Goal: Task Accomplishment & Management: Complete application form

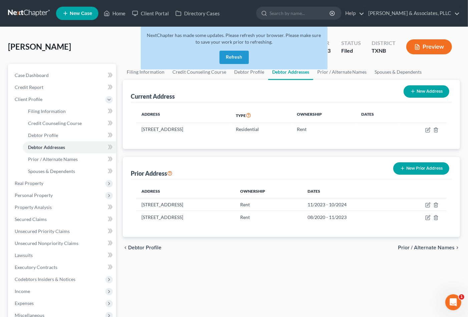
click at [302, 185] on th "Ownership" at bounding box center [268, 191] width 67 height 13
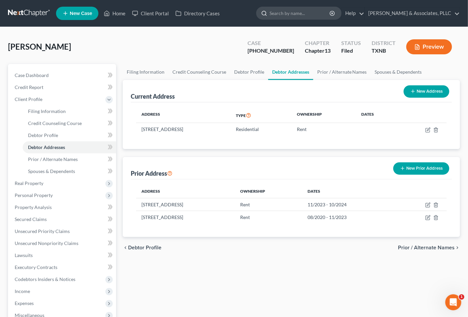
click at [290, 12] on input "search" at bounding box center [300, 13] width 61 height 12
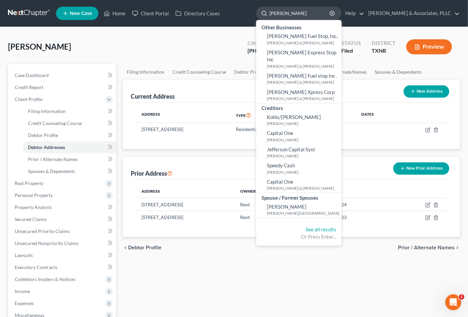
type input "CASTILLO"
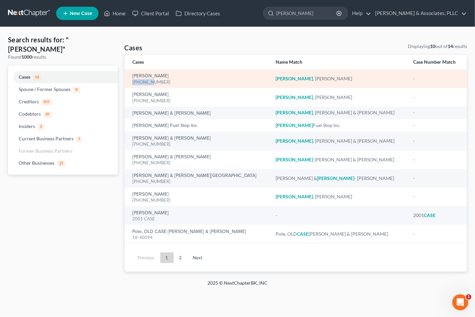
drag, startPoint x: 131, startPoint y: 81, endPoint x: 151, endPoint y: 84, distance: 20.5
click at [151, 84] on td "Castillo, Roberto 22-32108-7" at bounding box center [198, 78] width 146 height 19
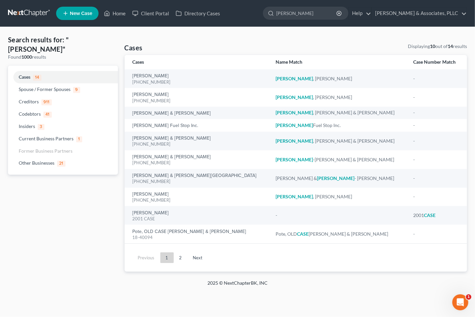
drag, startPoint x: 145, startPoint y: 84, endPoint x: 117, endPoint y: 204, distance: 123.0
click at [117, 204] on div "Search results for: "CASTILLO" Found 1000 results Cases 14 Spouse / Former Spou…" at bounding box center [63, 153] width 117 height 237
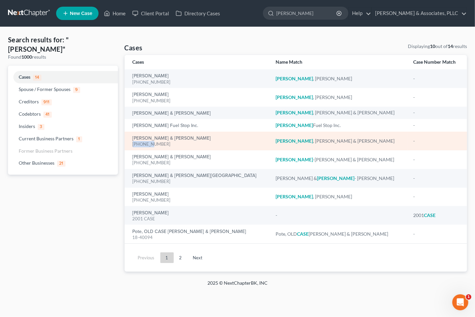
drag, startPoint x: 132, startPoint y: 144, endPoint x: 152, endPoint y: 145, distance: 19.7
click at [152, 145] on div "25-42207-11" at bounding box center [199, 144] width 133 height 6
copy div "25-42207"
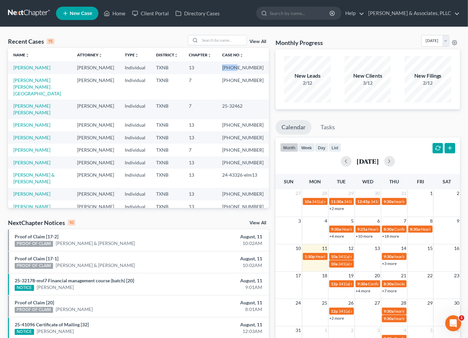
drag, startPoint x: 220, startPoint y: 68, endPoint x: 235, endPoint y: 64, distance: 15.1
click at [235, 64] on td "[PHONE_NUMBER]" at bounding box center [243, 67] width 52 height 12
click at [211, 40] on input "search" at bounding box center [223, 40] width 47 height 10
type input "airy"
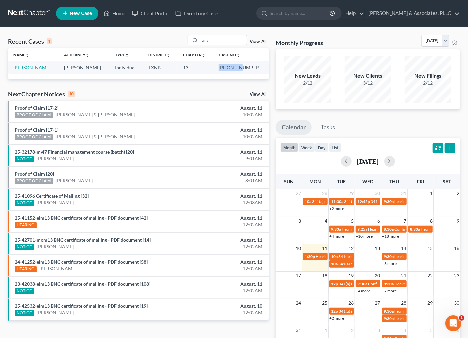
drag, startPoint x: 228, startPoint y: 65, endPoint x: 248, endPoint y: 71, distance: 21.6
click at [248, 71] on td "[PHONE_NUMBER]" at bounding box center [241, 67] width 55 height 12
copy td "23-42055"
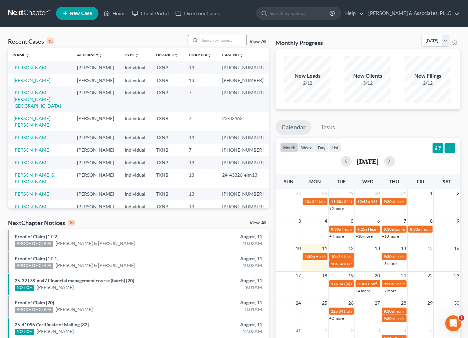
click at [208, 42] on input "search" at bounding box center [223, 40] width 47 height 10
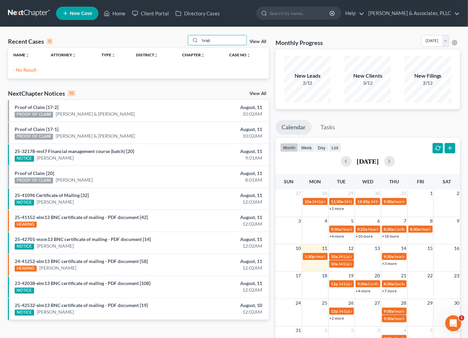
type input "tyagi"
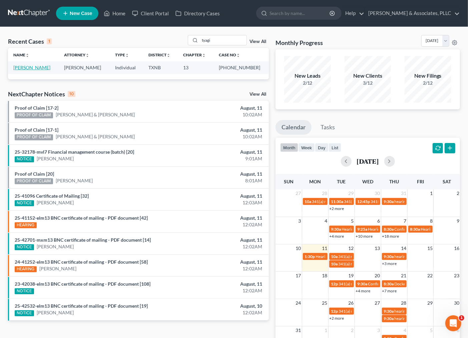
click at [19, 66] on link "Tyagi, Vibha" at bounding box center [31, 68] width 37 height 6
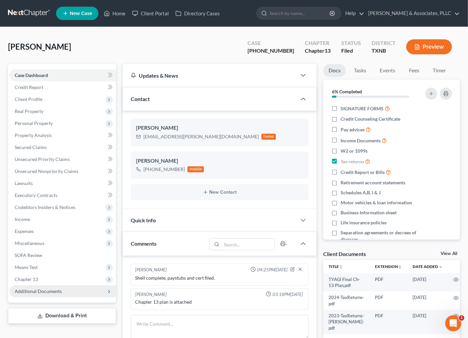
click at [41, 289] on span "Additional Documents" at bounding box center [38, 292] width 47 height 6
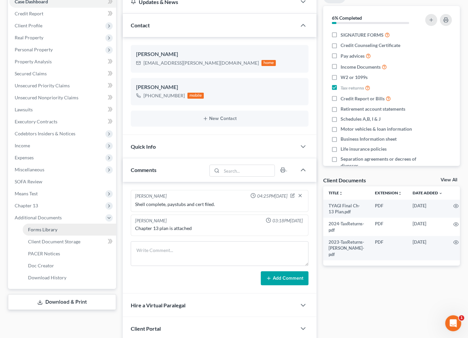
scroll to position [74, 0]
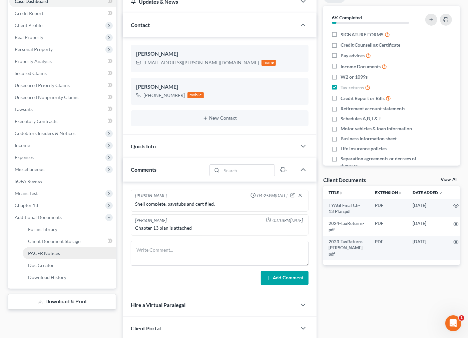
click at [42, 254] on span "PACER Notices" at bounding box center [44, 254] width 32 height 6
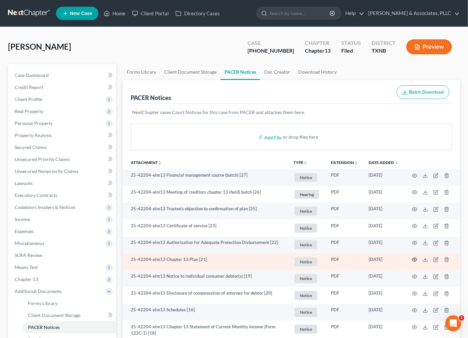
click at [416, 261] on icon "button" at bounding box center [414, 259] width 5 height 5
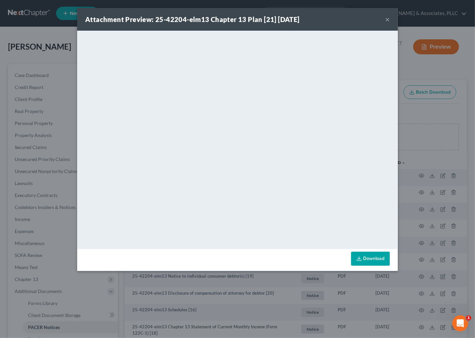
click at [389, 19] on button "×" at bounding box center [387, 19] width 5 height 8
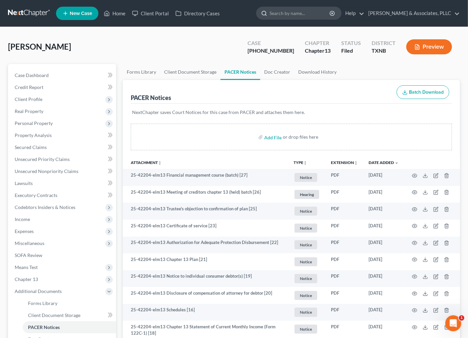
click at [284, 9] on input "search" at bounding box center [300, 13] width 61 height 12
type input "cook"
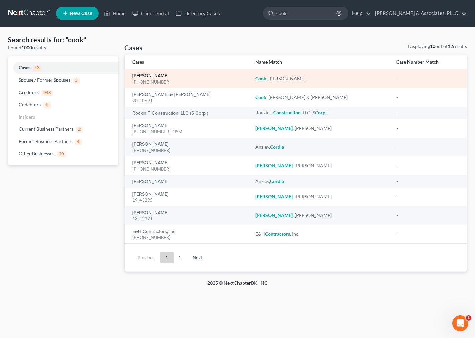
click at [144, 75] on link "Cook, Erica" at bounding box center [151, 76] width 36 height 5
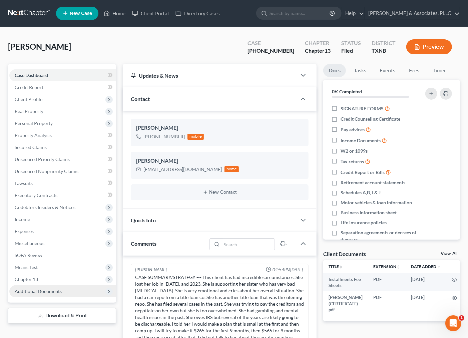
click at [43, 291] on span "Additional Documents" at bounding box center [38, 292] width 47 height 6
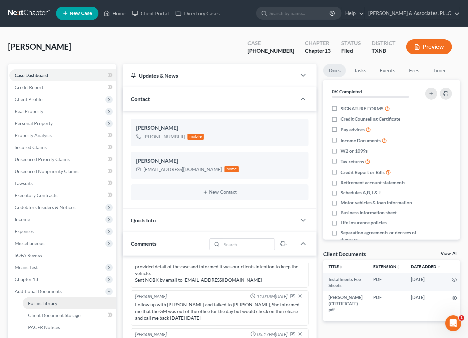
scroll to position [37, 0]
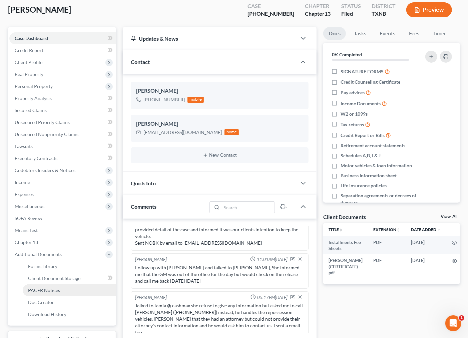
click at [47, 289] on span "PACER Notices" at bounding box center [44, 291] width 32 height 6
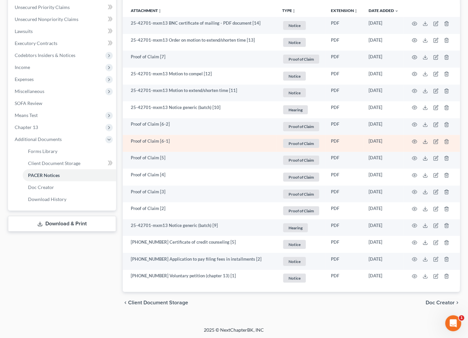
scroll to position [115, 0]
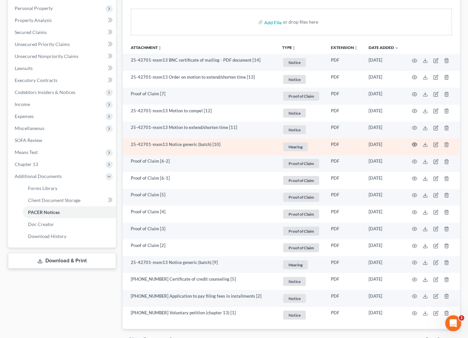
click at [418, 144] on icon "button" at bounding box center [414, 144] width 5 height 5
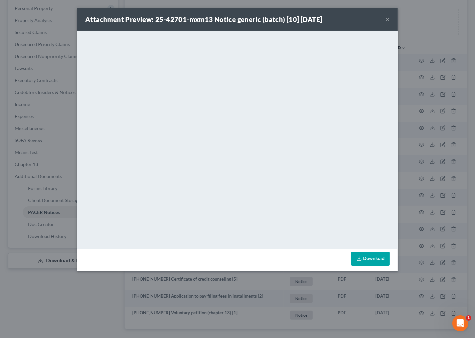
click at [385, 21] on button "×" at bounding box center [387, 19] width 5 height 8
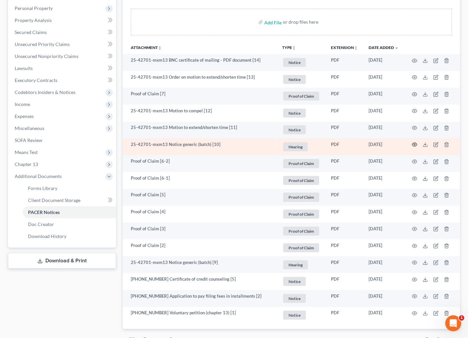
click at [415, 144] on circle "button" at bounding box center [414, 144] width 1 height 1
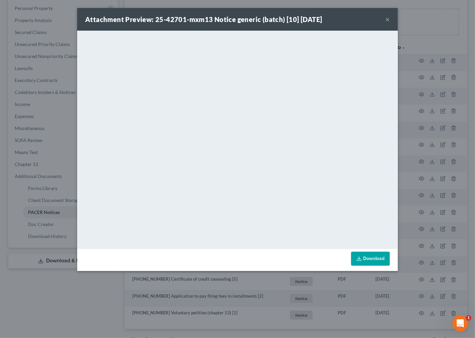
click at [385, 19] on button "×" at bounding box center [387, 19] width 5 height 8
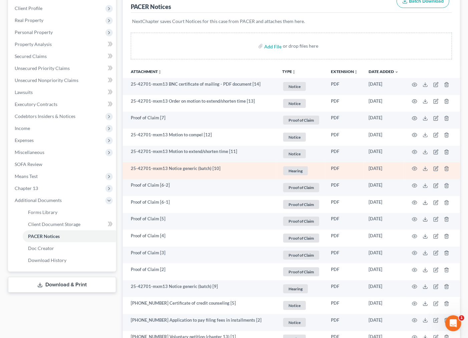
scroll to position [78, 0]
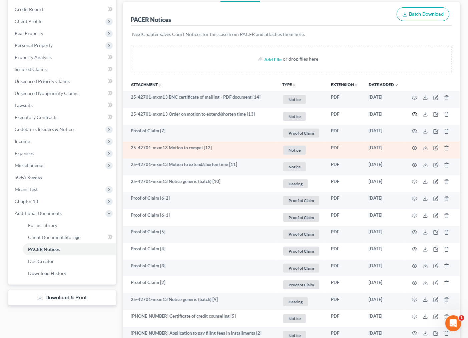
drag, startPoint x: 414, startPoint y: 115, endPoint x: 408, endPoint y: 146, distance: 31.8
click at [408, 146] on tbody "25-42701-mxm13 BNC certificate of mailing - PDF document [14] Notice + Add Tag …" at bounding box center [291, 226] width 337 height 270
click at [415, 147] on icon "button" at bounding box center [414, 148] width 5 height 5
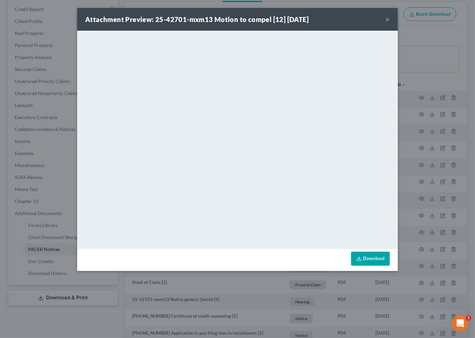
click at [386, 19] on button "×" at bounding box center [387, 19] width 5 height 8
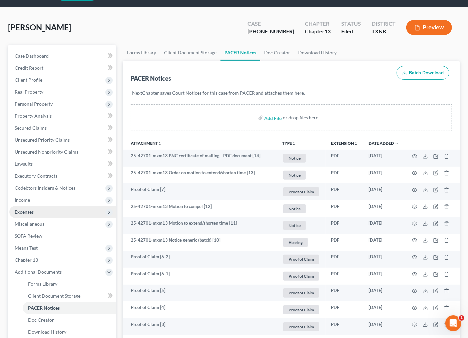
scroll to position [0, 0]
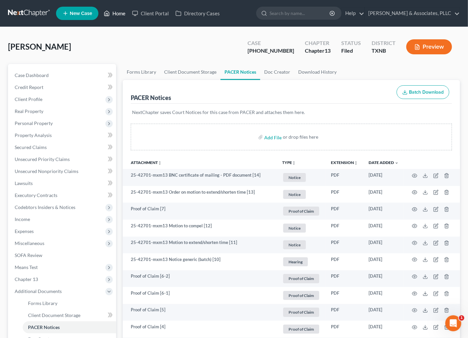
click at [115, 14] on link "Home" at bounding box center [114, 13] width 28 height 12
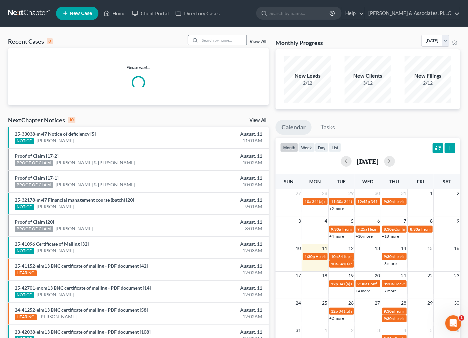
click at [222, 41] on input "search" at bounding box center [223, 40] width 47 height 10
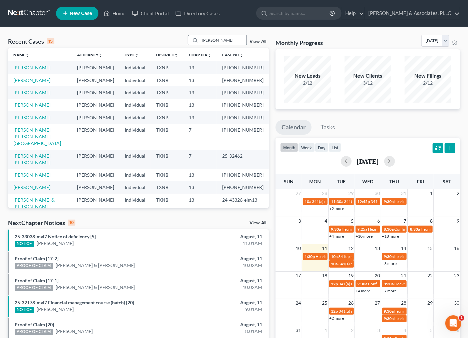
type input "douglas"
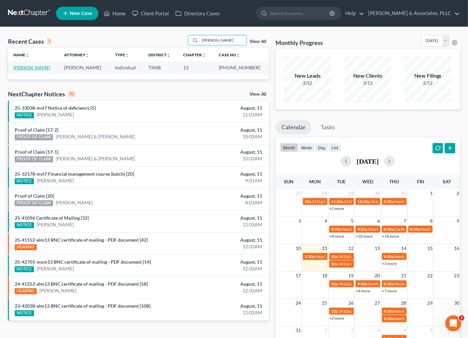
click at [22, 66] on link "Douglas, Brianca" at bounding box center [31, 68] width 37 height 6
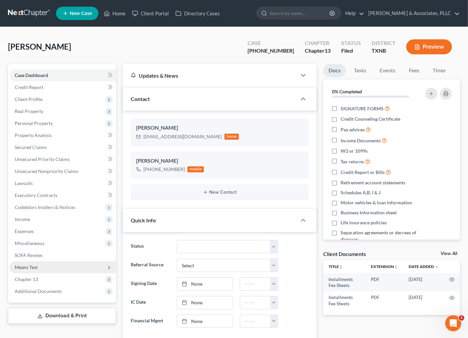
scroll to position [91, 0]
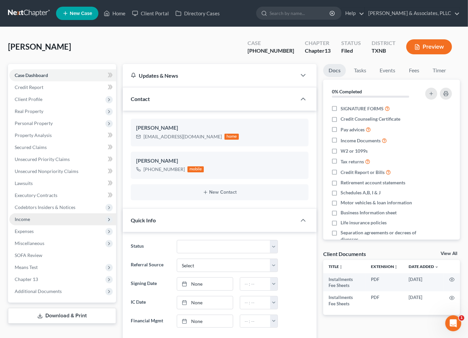
click at [29, 221] on span "Income" at bounding box center [22, 220] width 15 height 6
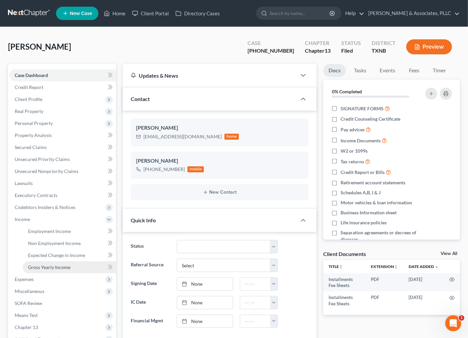
click at [37, 266] on span "Gross Yearly Income" at bounding box center [49, 268] width 42 height 6
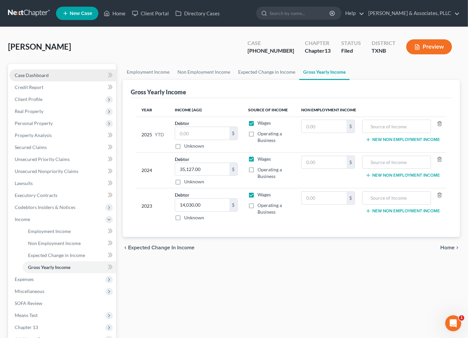
click at [44, 73] on span "Case Dashboard" at bounding box center [32, 75] width 34 height 6
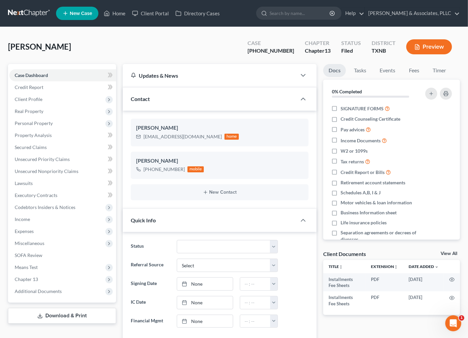
scroll to position [91, 0]
click at [201, 52] on div "Douglas, Brianca Upgraded Case 25-42599-13 Chapter Chapter 13 Status Filed Dist…" at bounding box center [234, 49] width 452 height 29
click at [206, 55] on div "Douglas, Brianca Upgraded Case 25-42599-13 Chapter Chapter 13 Status Filed Dist…" at bounding box center [234, 49] width 452 height 29
click at [15, 123] on span "Personal Property" at bounding box center [34, 124] width 38 height 6
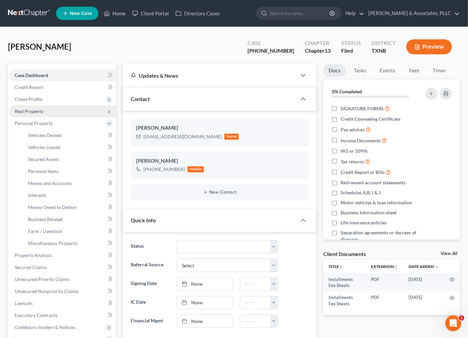
click at [28, 115] on span "Real Property" at bounding box center [62, 111] width 107 height 12
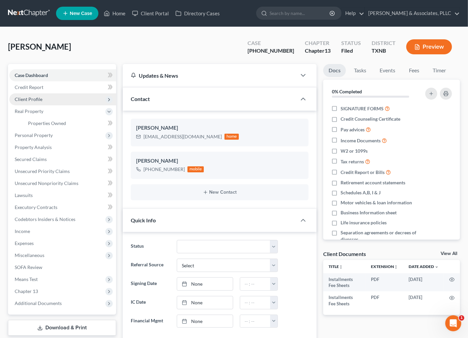
click at [25, 99] on span "Client Profile" at bounding box center [29, 99] width 28 height 6
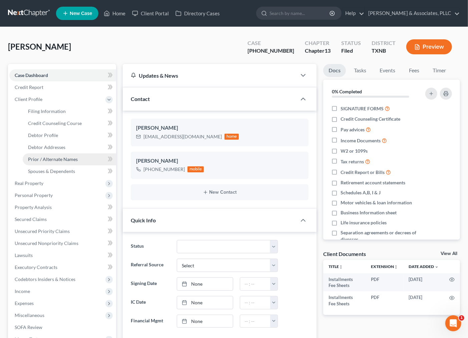
click at [49, 158] on span "Prior / Alternate Names" at bounding box center [53, 160] width 50 height 6
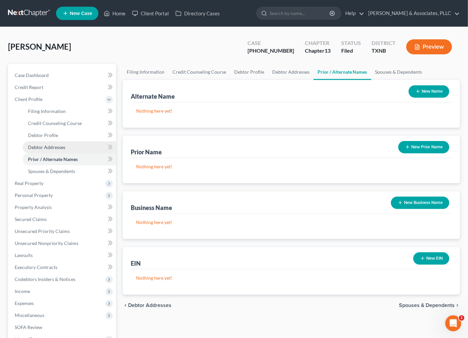
click at [51, 145] on span "Debtor Addresses" at bounding box center [46, 148] width 37 height 6
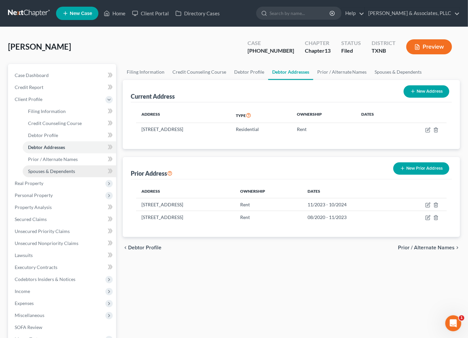
click at [32, 172] on span "Spouses & Dependents" at bounding box center [51, 172] width 47 height 6
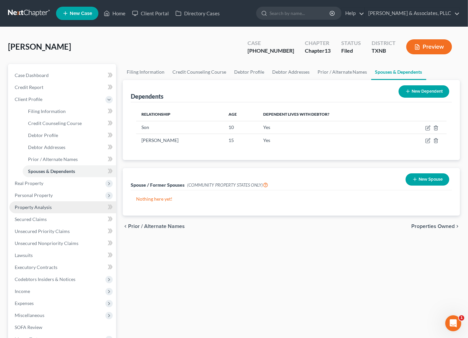
drag, startPoint x: 409, startPoint y: 94, endPoint x: 40, endPoint y: 211, distance: 386.8
click at [158, 179] on div "Dependents New Dependent Relationship Age Dependent lives with debtor? Son 10 Y…" at bounding box center [292, 148] width 344 height 136
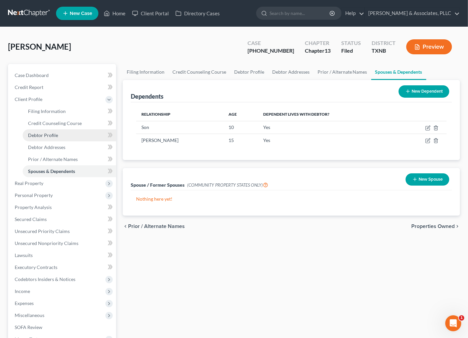
click at [41, 134] on span "Debtor Profile" at bounding box center [43, 136] width 30 height 6
select select "0"
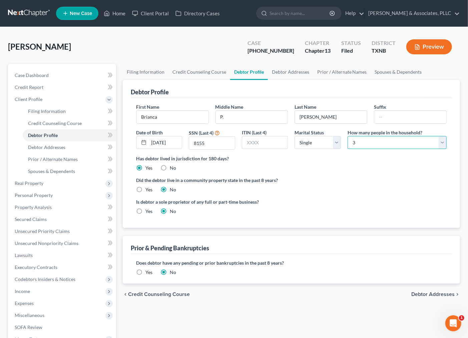
click at [381, 145] on select "Select 1 2 3 4 5 6 7 8 9 10 11 12 13 14 15 16 17 18 19 20" at bounding box center [397, 142] width 99 height 13
select select "3"
click at [348, 136] on select "Select 1 2 3 4 5 6 7 8 9 10 11 12 13 14 15 16 17 18 19 20" at bounding box center [397, 142] width 99 height 13
click at [368, 211] on div "Is debtor a sole proprietor of any full or part-time business? Yes No" at bounding box center [291, 210] width 317 height 22
click at [311, 146] on select "Select Single Married Separated Divorced Widowed" at bounding box center [318, 142] width 46 height 13
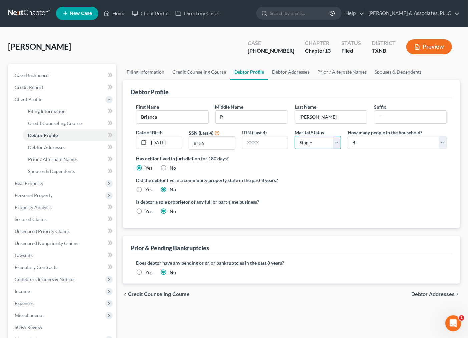
click at [311, 146] on select "Select Single Married Separated Divorced Widowed" at bounding box center [318, 142] width 46 height 13
click at [326, 204] on div "Is debtor a sole proprietor of any full or part-time business? Yes No" at bounding box center [291, 210] width 317 height 22
click at [324, 145] on select "Select Single Married Separated Divorced Widowed" at bounding box center [318, 142] width 46 height 13
click at [324, 141] on select "Select Single Married Separated Divorced Widowed" at bounding box center [318, 142] width 46 height 13
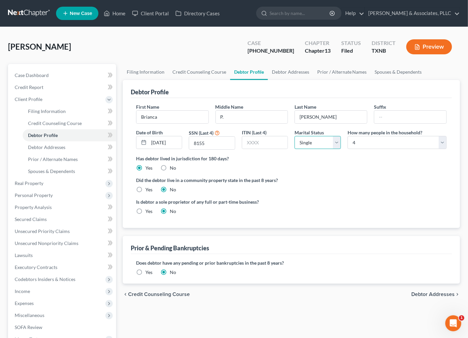
click at [324, 141] on select "Select Single Married Separated Divorced Widowed" at bounding box center [318, 142] width 46 height 13
click at [26, 293] on span "Income" at bounding box center [22, 292] width 15 height 6
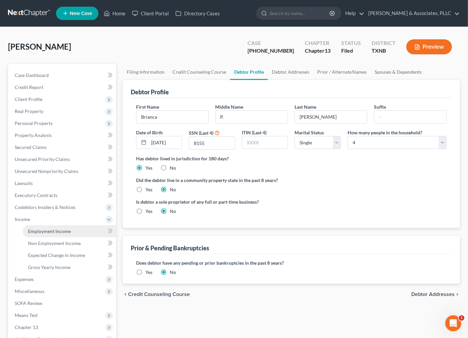
click at [50, 231] on span "Employment Income" at bounding box center [49, 232] width 43 height 6
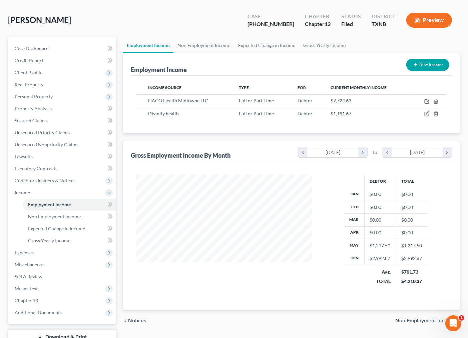
scroll to position [58, 0]
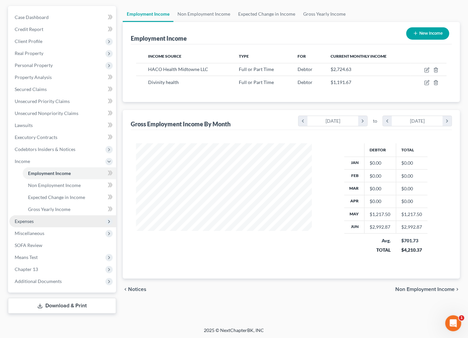
click at [25, 220] on span "Expenses" at bounding box center [24, 222] width 19 height 6
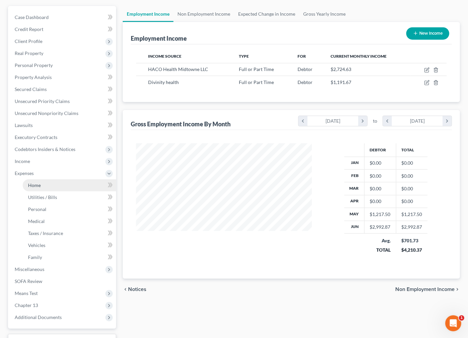
click at [32, 183] on span "Home" at bounding box center [34, 186] width 13 height 6
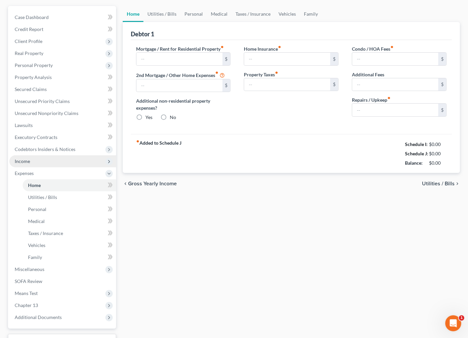
scroll to position [23, 0]
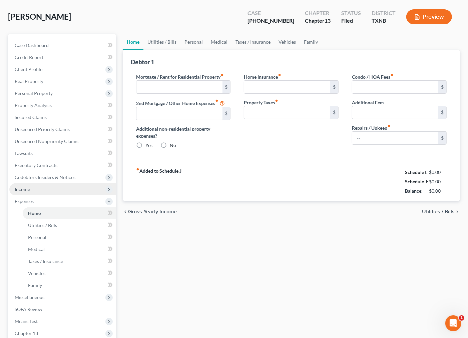
type input "0.00"
radio input "true"
type input "0.00"
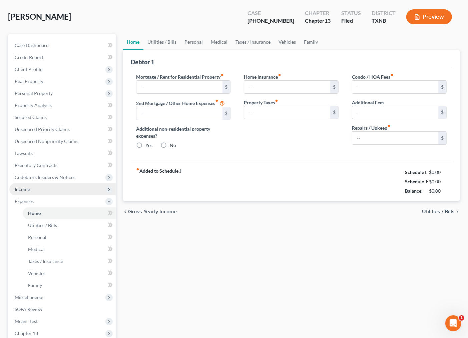
type input "0.00"
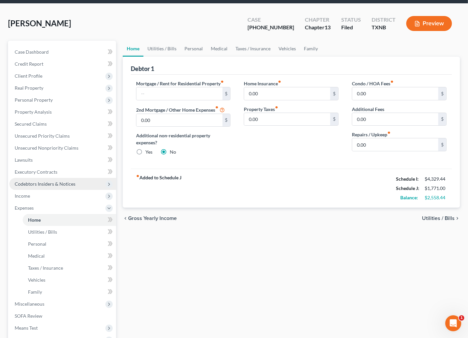
scroll to position [0, 0]
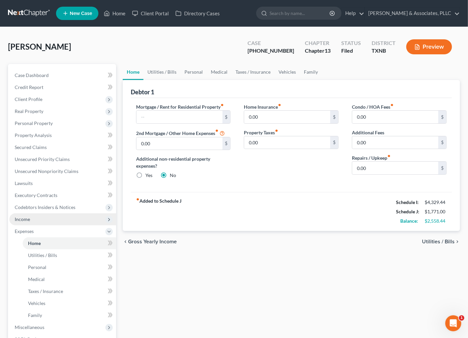
click at [24, 218] on span "Income" at bounding box center [22, 220] width 15 height 6
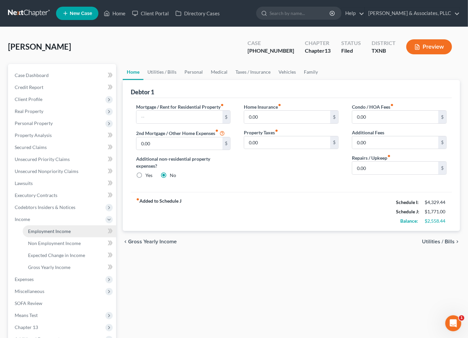
click at [47, 235] on link "Employment Income" at bounding box center [69, 232] width 93 height 12
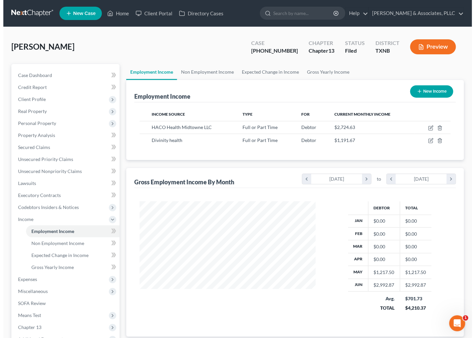
scroll to position [120, 189]
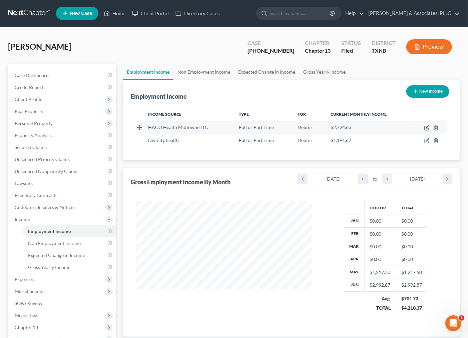
click at [425, 126] on icon "button" at bounding box center [427, 128] width 5 height 5
select select "0"
select select "45"
select select "2"
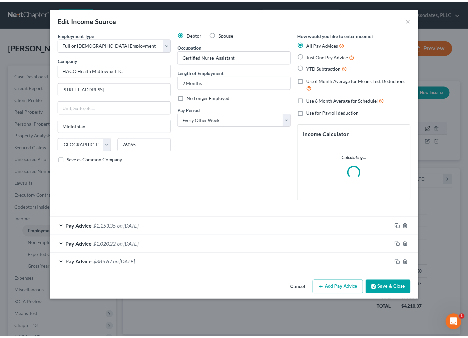
scroll to position [120, 192]
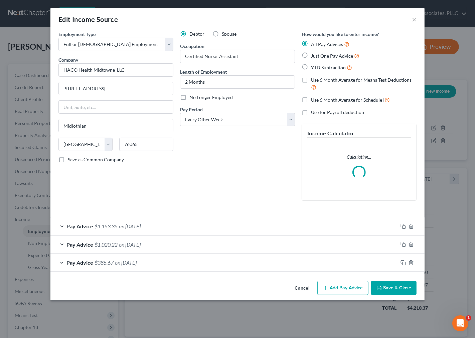
click at [400, 286] on button "Save & Close" at bounding box center [393, 288] width 45 height 14
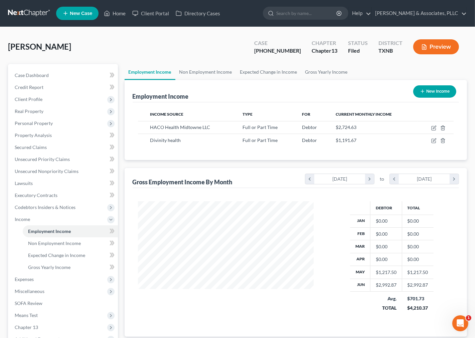
scroll to position [333704, 333635]
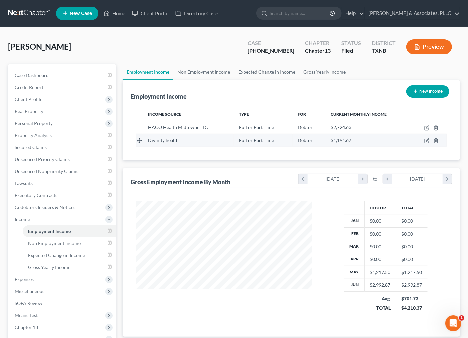
click at [428, 137] on td at bounding box center [429, 140] width 36 height 13
click at [426, 142] on icon "button" at bounding box center [427, 140] width 5 height 5
select select "0"
select select "45"
select select "2"
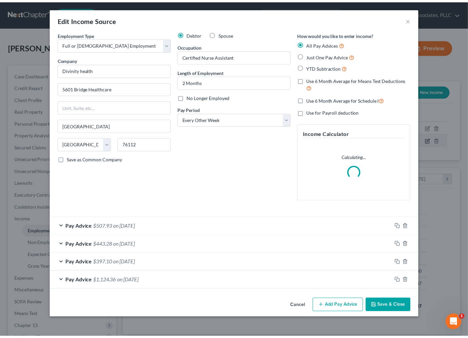
scroll to position [120, 192]
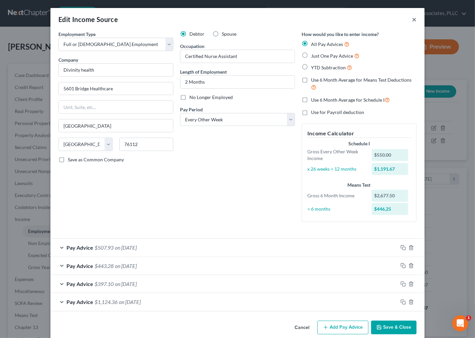
click at [412, 19] on button "×" at bounding box center [414, 19] width 5 height 8
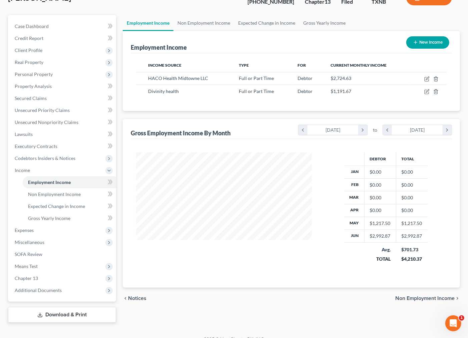
scroll to position [0, 0]
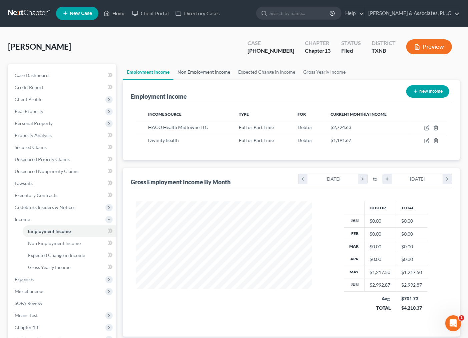
click at [200, 68] on link "Non Employment Income" at bounding box center [204, 72] width 61 height 16
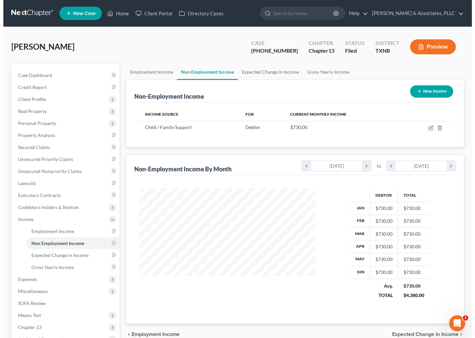
scroll to position [120, 189]
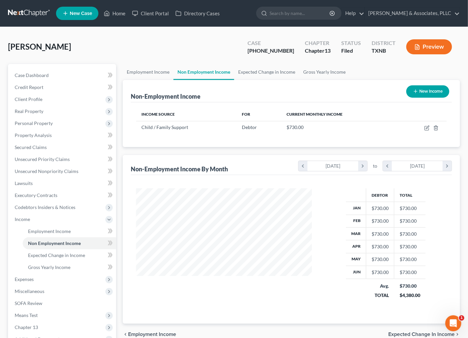
click at [424, 91] on button "New Income" at bounding box center [428, 91] width 43 height 12
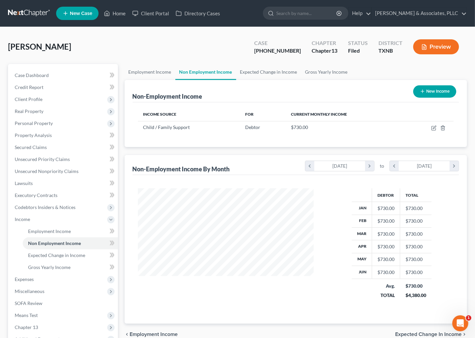
select select "0"
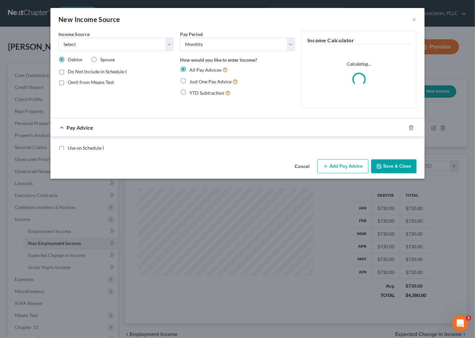
scroll to position [120, 192]
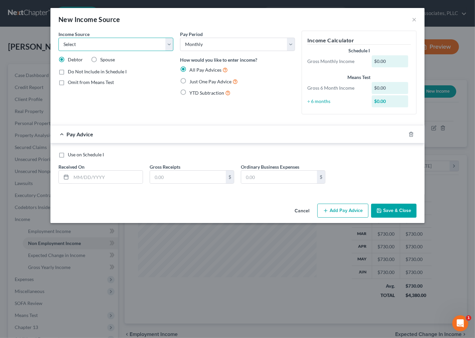
click at [135, 42] on select "Select Unemployment Disability (from employer) Pension Retirement Social Securi…" at bounding box center [115, 44] width 115 height 13
select select "0"
click at [58, 38] on select "Select Unemployment Disability (from employer) Pension Retirement Social Securi…" at bounding box center [115, 44] width 115 height 13
click at [92, 169] on div "Received On *" at bounding box center [100, 174] width 91 height 20
click at [195, 179] on input "text" at bounding box center [188, 177] width 76 height 13
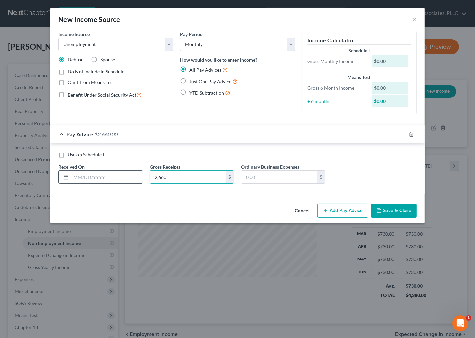
type input "2,660"
click at [107, 184] on input "text" at bounding box center [106, 177] width 71 height 13
click at [109, 180] on input "text" at bounding box center [106, 177] width 71 height 13
type input "7/26/25"
type input "3"
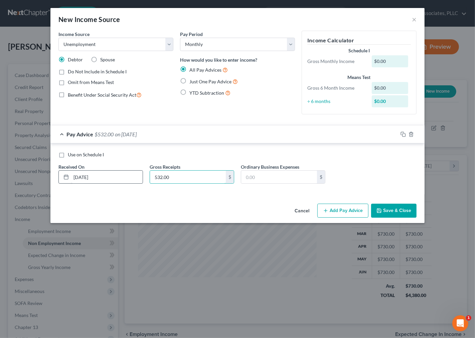
type input "532.00"
click at [403, 134] on icon "button" at bounding box center [402, 134] width 5 height 5
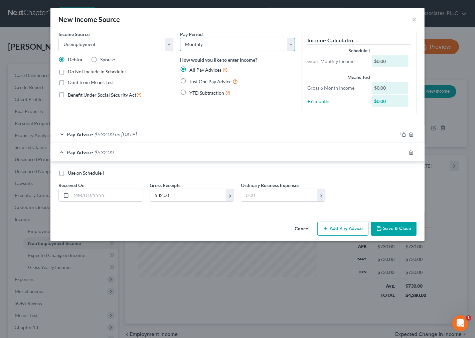
click at [207, 41] on select "Select Monthly Twice Monthly Every Other Week Weekly" at bounding box center [237, 44] width 115 height 13
select select "3"
click at [180, 38] on select "Select Monthly Twice Monthly Every Other Week Weekly" at bounding box center [237, 44] width 115 height 13
click at [113, 199] on input "text" at bounding box center [106, 195] width 71 height 13
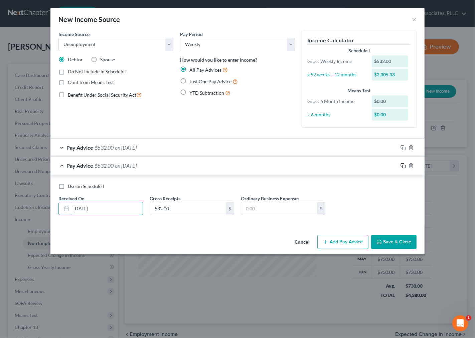
type input "7/19/25"
click at [402, 166] on rect "button" at bounding box center [403, 166] width 3 height 3
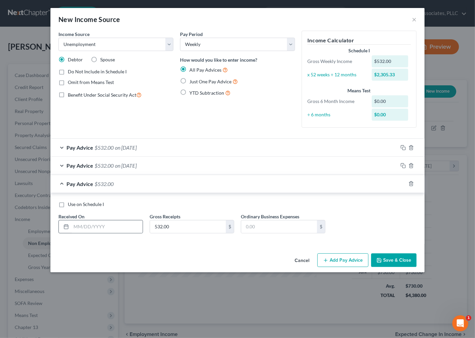
click at [125, 234] on div "Use on Schedule I Received On * Gross Receipts 532.00 $ Ordinary Business Expen…" at bounding box center [237, 220] width 365 height 38
click at [124, 230] on input "text" at bounding box center [106, 227] width 71 height 13
click at [80, 225] on input "6/12/25" at bounding box center [106, 227] width 71 height 13
click at [75, 226] on input "6/12/25" at bounding box center [106, 227] width 71 height 13
type input "7/12/25"
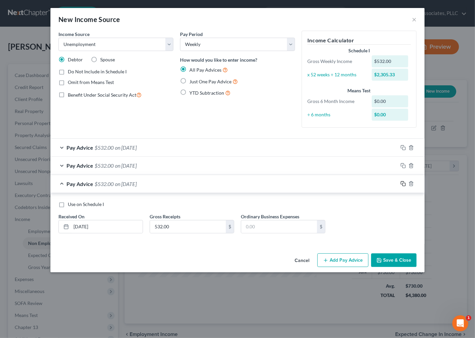
click at [402, 182] on icon "button" at bounding box center [402, 183] width 3 height 3
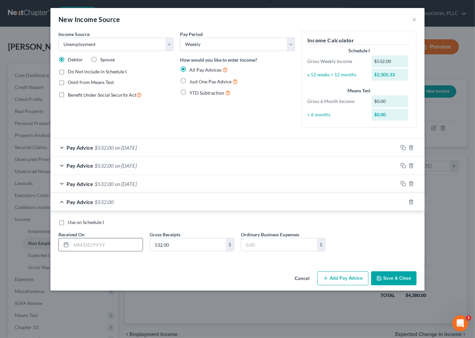
click at [109, 249] on input "text" at bounding box center [106, 245] width 71 height 13
type input "7/5/25"
click at [404, 202] on icon "button" at bounding box center [402, 202] width 5 height 5
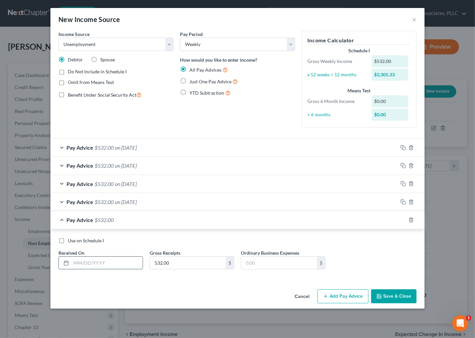
click at [81, 266] on input "text" at bounding box center [106, 263] width 71 height 13
type input "6/28/25"
click at [402, 218] on icon "button" at bounding box center [402, 219] width 3 height 3
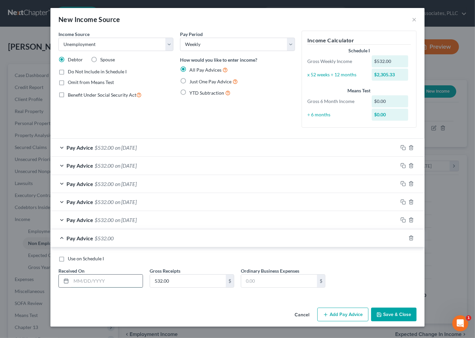
click at [74, 283] on input "text" at bounding box center [106, 281] width 71 height 13
type input "6/21/25"
click at [403, 240] on icon "button" at bounding box center [402, 238] width 5 height 5
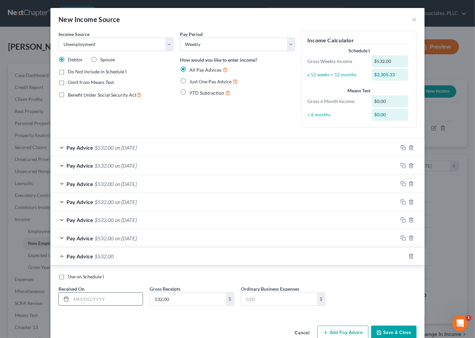
click at [126, 301] on input "text" at bounding box center [106, 299] width 71 height 13
type input "6/14/25"
click at [402, 258] on rect "button" at bounding box center [403, 257] width 3 height 3
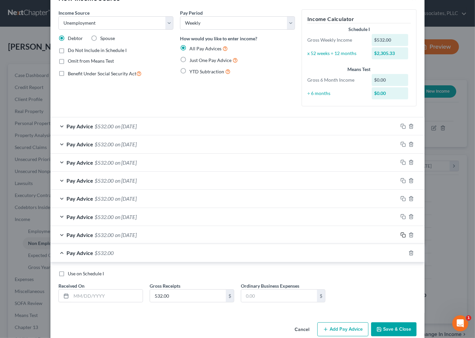
scroll to position [33, 0]
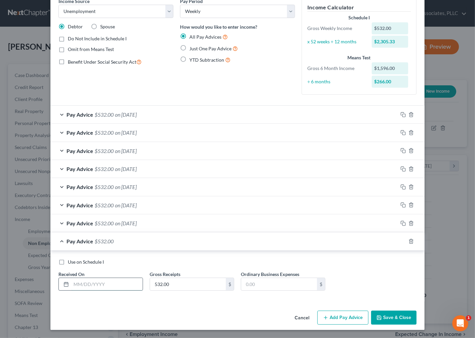
click at [87, 286] on input "text" at bounding box center [106, 284] width 71 height 13
click at [97, 289] on input "text" at bounding box center [106, 284] width 71 height 13
click at [76, 321] on div "Cancel Add Pay Advice Save & Close" at bounding box center [237, 319] width 374 height 22
click at [99, 282] on input "text" at bounding box center [106, 284] width 71 height 13
type input "5"
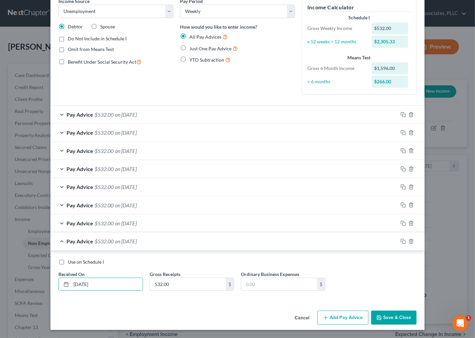
type input "5/14/25"
click at [259, 251] on div "Use on Schedule I Received On * 5/14/25 Gross Receipts 532.00 $ Ordinary Busine…" at bounding box center [237, 276] width 374 height 51
click at [400, 240] on icon "button" at bounding box center [402, 241] width 5 height 5
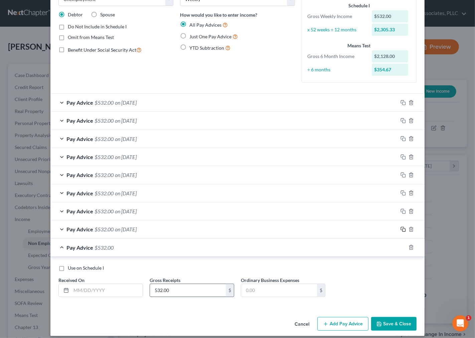
scroll to position [51, 0]
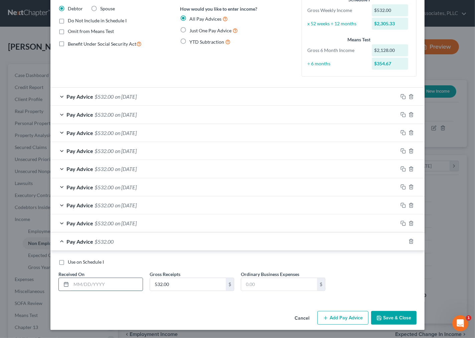
click at [118, 280] on input "text" at bounding box center [106, 284] width 71 height 13
click at [169, 302] on div "Income Source * Select Unemployment Disability (from employer) Pension Retireme…" at bounding box center [237, 144] width 374 height 329
click at [99, 282] on input "text" at bounding box center [106, 284] width 71 height 13
click at [104, 307] on div "Income Source * Select Unemployment Disability (from employer) Pension Retireme…" at bounding box center [237, 144] width 374 height 329
click at [109, 282] on input "text" at bounding box center [106, 284] width 71 height 13
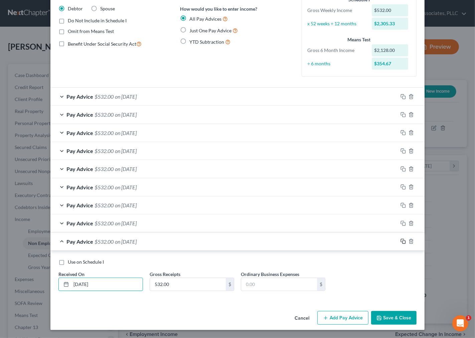
type input "5/10/25"
click at [401, 242] on icon "button" at bounding box center [402, 241] width 5 height 5
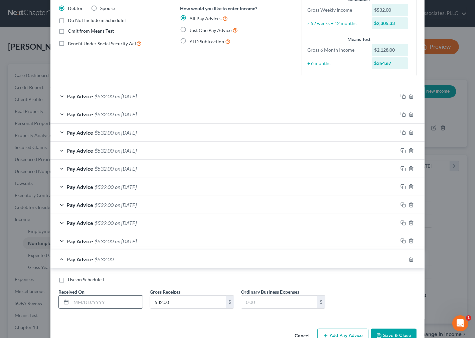
click at [96, 304] on input "text" at bounding box center [106, 302] width 71 height 13
click at [161, 274] on div "Use on Schedule I Received On * Gross Receipts 532.00 $ Ordinary Business Expen…" at bounding box center [237, 294] width 374 height 51
click at [85, 304] on input "text" at bounding box center [106, 302] width 71 height 13
click at [81, 306] on input "5/3/225" at bounding box center [106, 302] width 71 height 13
click at [356, 308] on div "Use on Schedule I Received On * 5/3/25 Gross Receipts 532.00 $ Ordinary Busines…" at bounding box center [237, 296] width 365 height 38
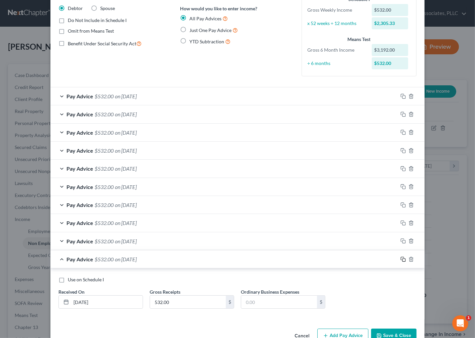
click at [400, 259] on icon "button" at bounding box center [402, 259] width 5 height 5
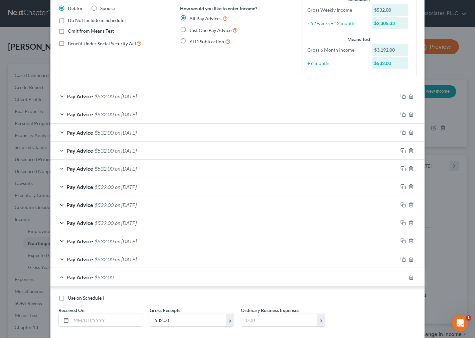
click at [102, 261] on span "$532.00" at bounding box center [103, 259] width 19 height 6
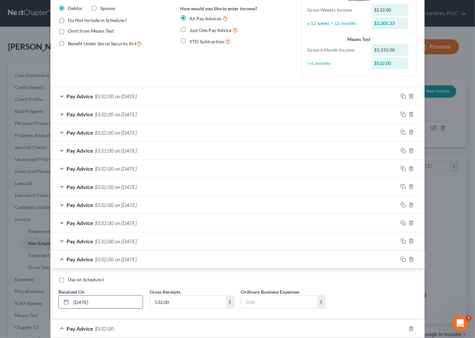
drag, startPoint x: 75, startPoint y: 304, endPoint x: 78, endPoint y: 304, distance: 3.4
click at [78, 304] on input "5/3/25" at bounding box center [106, 302] width 71 height 13
type input "5/3/25"
click at [401, 260] on icon "button" at bounding box center [402, 259] width 5 height 5
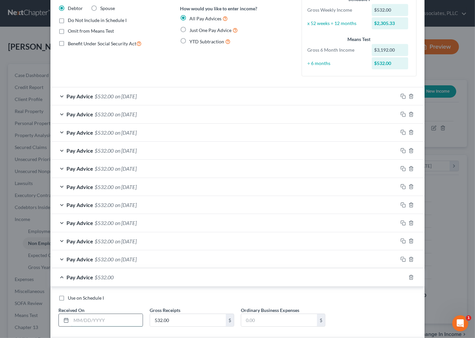
click at [91, 324] on input "text" at bounding box center [106, 320] width 71 height 13
type input "4/26/25"
click at [400, 276] on icon "button" at bounding box center [402, 277] width 5 height 5
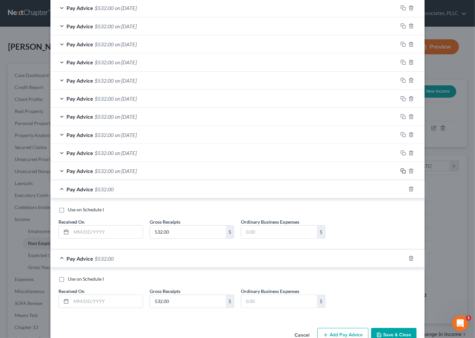
scroll to position [126, 0]
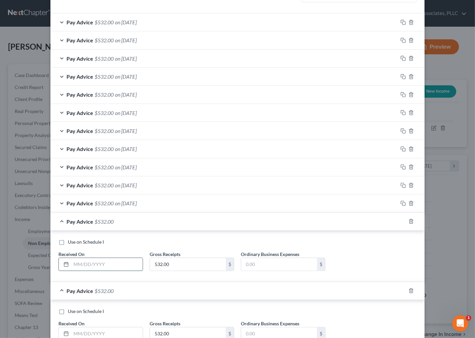
click at [79, 267] on input "text" at bounding box center [106, 264] width 71 height 13
type input "4/12/25"
click at [400, 222] on icon "button" at bounding box center [402, 221] width 5 height 5
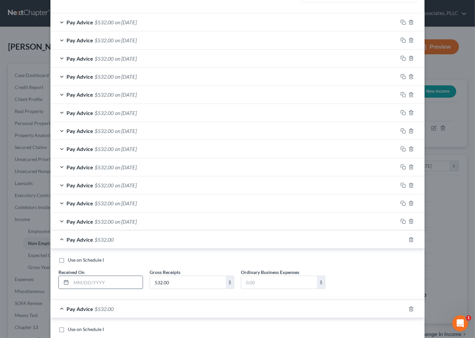
click at [87, 277] on input "text" at bounding box center [106, 282] width 71 height 13
type input "4/05/25"
click at [400, 238] on icon "button" at bounding box center [402, 239] width 5 height 5
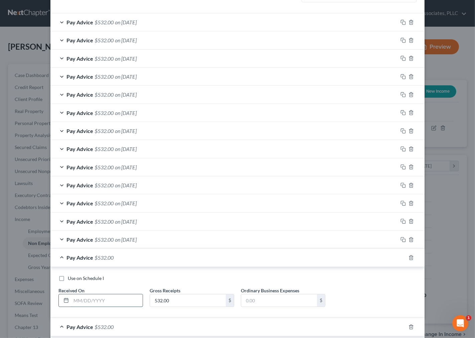
click at [112, 302] on input "text" at bounding box center [106, 301] width 71 height 13
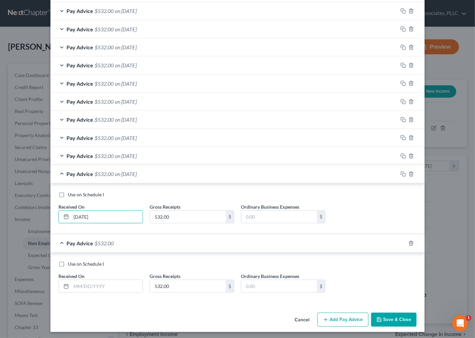
scroll to position [212, 0]
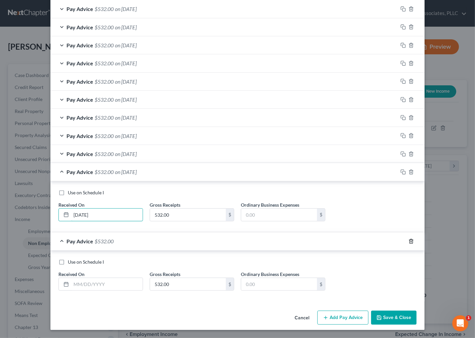
type input "3/29/25"
click at [409, 242] on icon "button" at bounding box center [410, 241] width 5 height 5
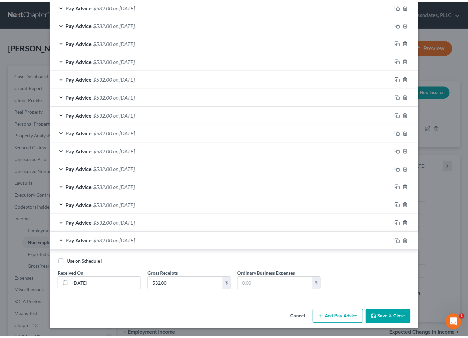
scroll to position [142, 0]
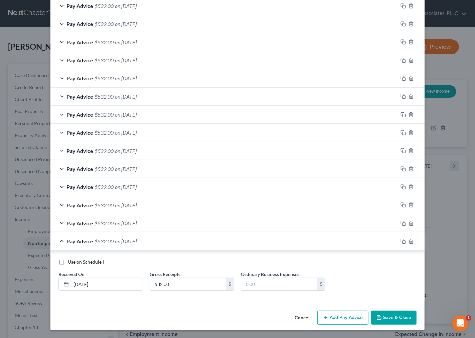
click at [397, 314] on button "Save & Close" at bounding box center [393, 318] width 45 height 14
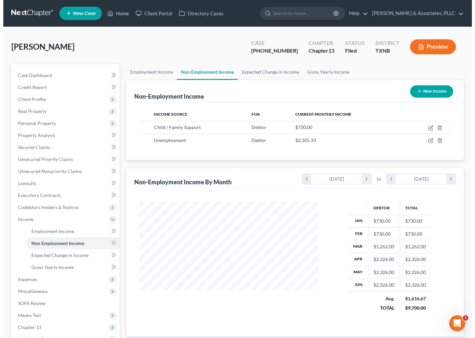
scroll to position [333704, 333635]
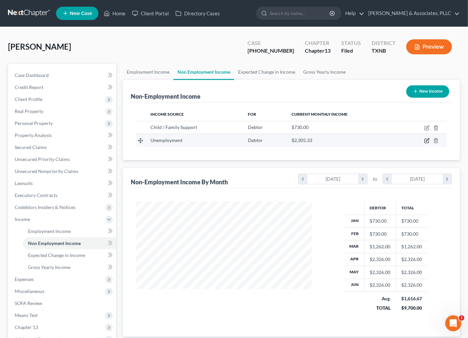
click at [427, 141] on icon "button" at bounding box center [427, 140] width 5 height 5
select select "0"
select select "3"
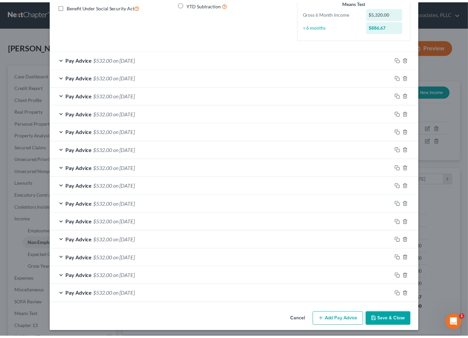
scroll to position [91, 0]
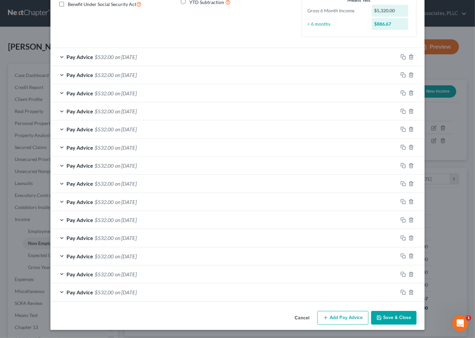
click at [398, 321] on button "Save & Close" at bounding box center [393, 318] width 45 height 14
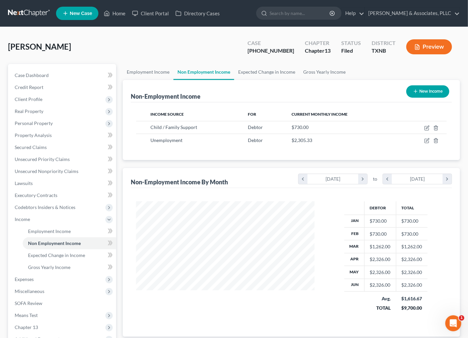
scroll to position [333704, 333635]
click at [28, 291] on span "Miscellaneous" at bounding box center [30, 292] width 30 height 6
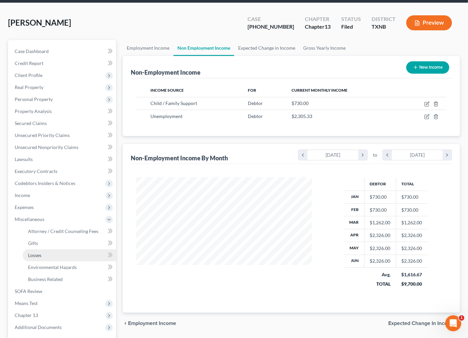
scroll to position [37, 0]
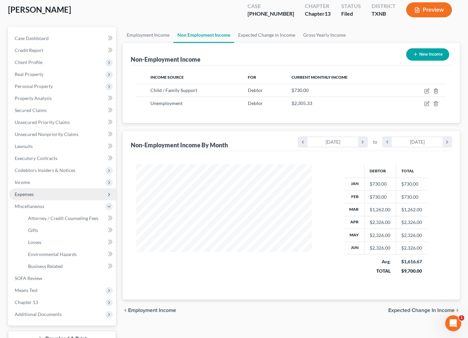
click at [27, 190] on span "Expenses" at bounding box center [62, 195] width 107 height 12
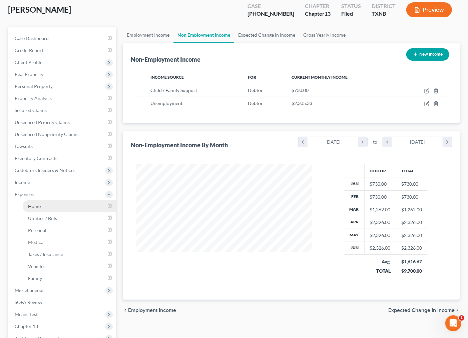
click at [31, 209] on link "Home" at bounding box center [69, 207] width 93 height 12
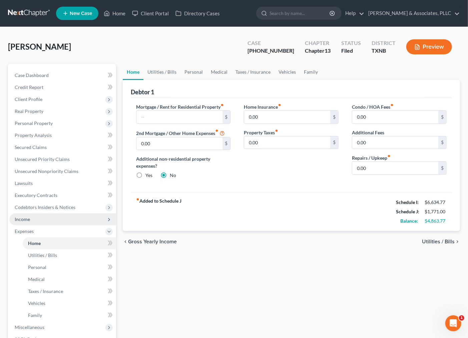
click at [24, 219] on span "Income" at bounding box center [22, 220] width 15 height 6
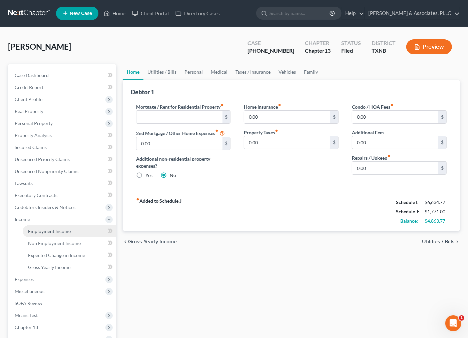
click at [39, 229] on span "Employment Income" at bounding box center [49, 232] width 43 height 6
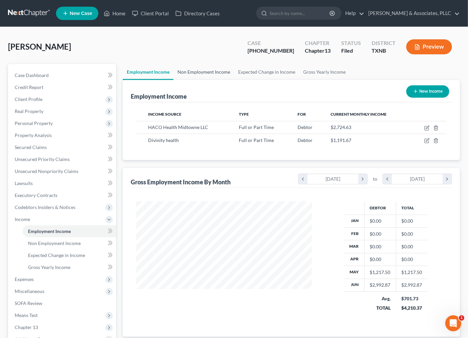
scroll to position [120, 189]
click at [192, 69] on link "Non Employment Income" at bounding box center [204, 72] width 61 height 16
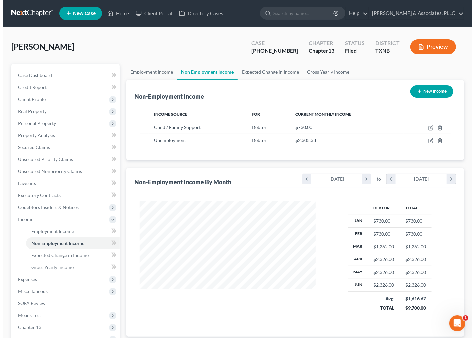
scroll to position [120, 189]
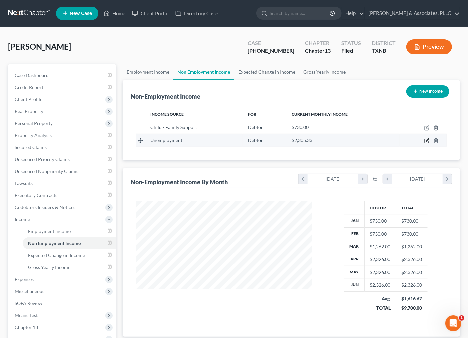
click at [428, 141] on icon "button" at bounding box center [427, 140] width 5 height 5
select select "0"
select select "3"
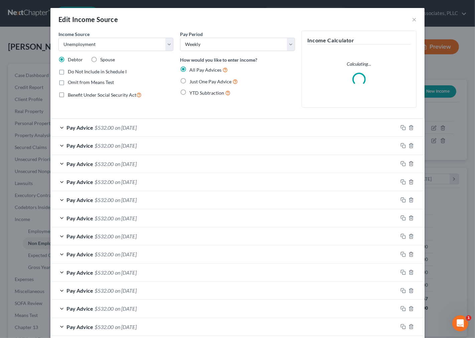
scroll to position [120, 192]
click at [78, 71] on span "Do Not Include in Schedule I" at bounding box center [97, 72] width 59 height 6
click at [75, 71] on input "Do Not Include in Schedule I" at bounding box center [72, 70] width 4 height 4
checkbox input "true"
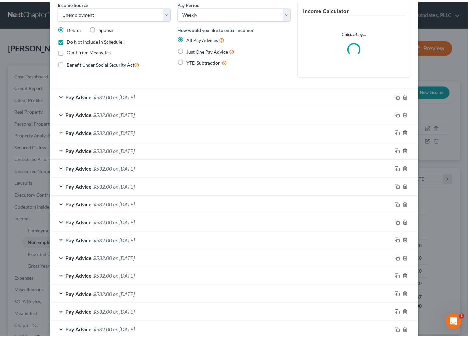
scroll to position [71, 0]
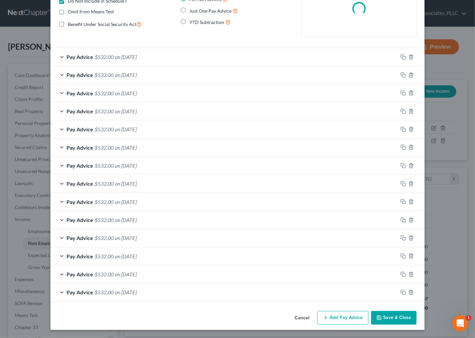
click at [395, 322] on button "Save & Close" at bounding box center [393, 318] width 45 height 14
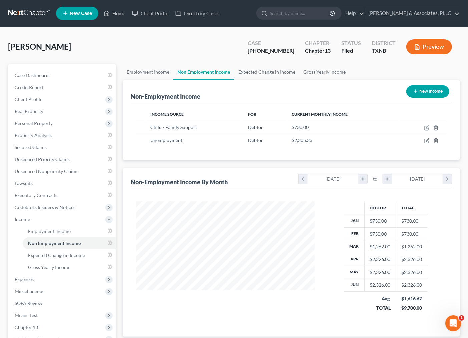
scroll to position [333704, 333635]
click at [26, 277] on span "Expenses" at bounding box center [24, 280] width 19 height 6
click at [42, 245] on link "Home" at bounding box center [69, 244] width 93 height 12
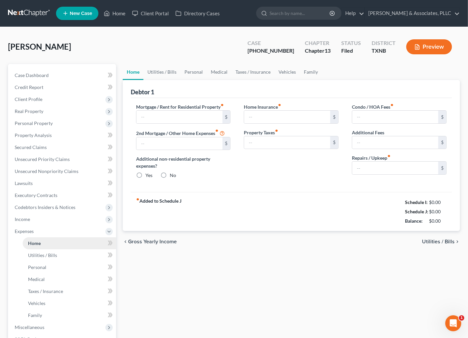
type input "0.00"
radio input "true"
type input "0.00"
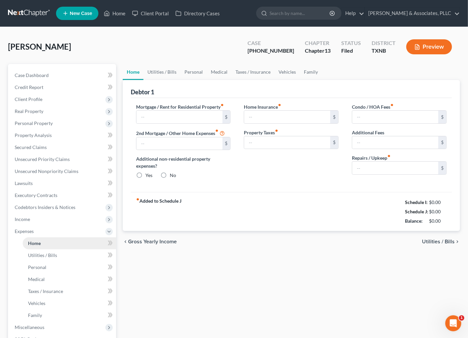
type input "0.00"
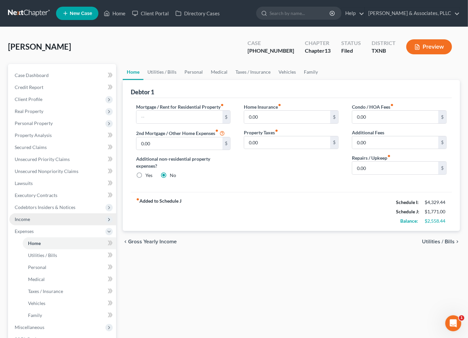
click at [47, 218] on span "Income" at bounding box center [62, 220] width 107 height 12
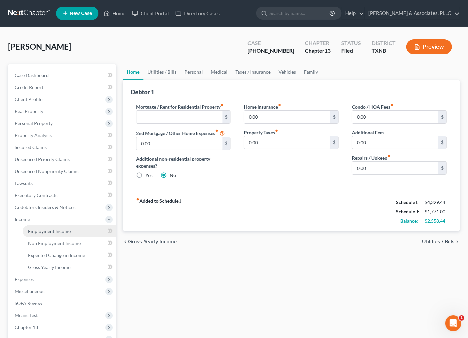
click at [50, 229] on span "Employment Income" at bounding box center [49, 232] width 43 height 6
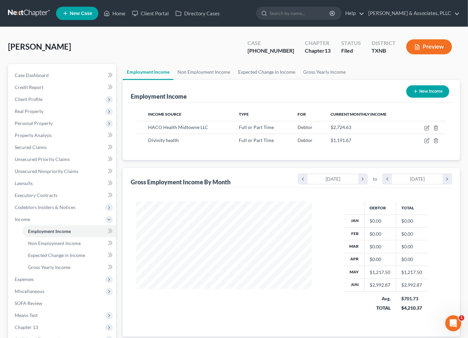
scroll to position [120, 189]
click at [199, 74] on link "Non Employment Income" at bounding box center [204, 72] width 61 height 16
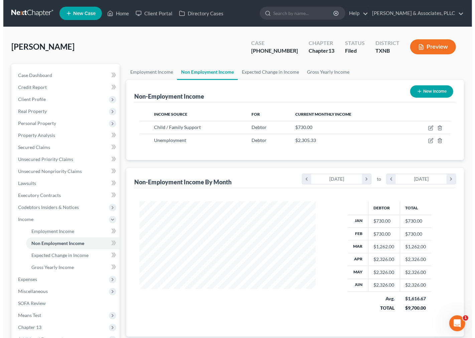
scroll to position [120, 189]
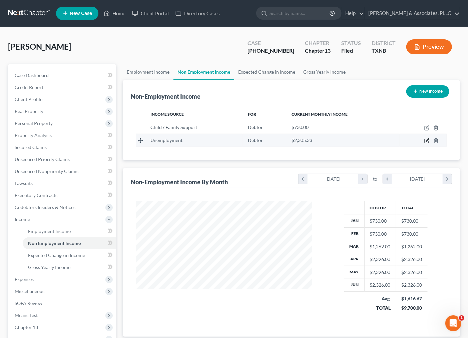
click at [427, 141] on icon "button" at bounding box center [427, 140] width 5 height 5
select select "0"
select select "3"
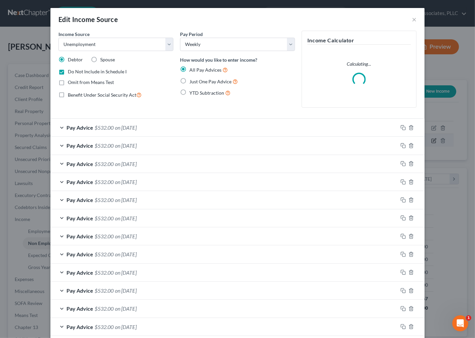
scroll to position [120, 192]
click at [109, 58] on span "Spouse" at bounding box center [107, 60] width 15 height 6
click at [107, 58] on input "Spouse" at bounding box center [105, 58] width 4 height 4
radio input "true"
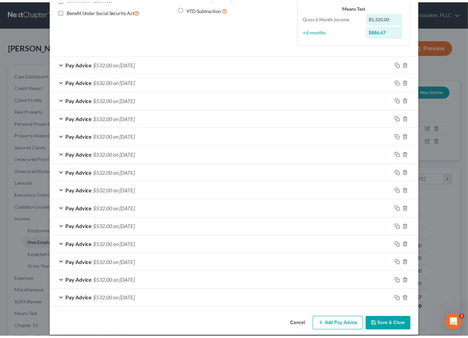
scroll to position [91, 0]
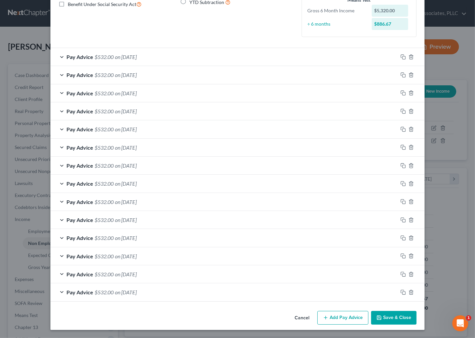
click at [393, 321] on button "Save & Close" at bounding box center [393, 318] width 45 height 14
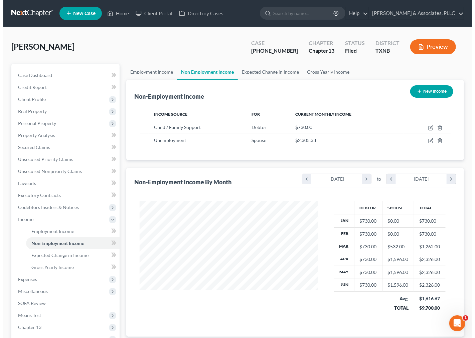
scroll to position [333704, 333635]
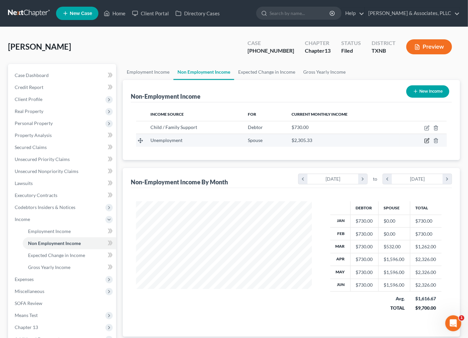
click at [426, 139] on icon "button" at bounding box center [427, 140] width 5 height 5
select select "0"
select select "3"
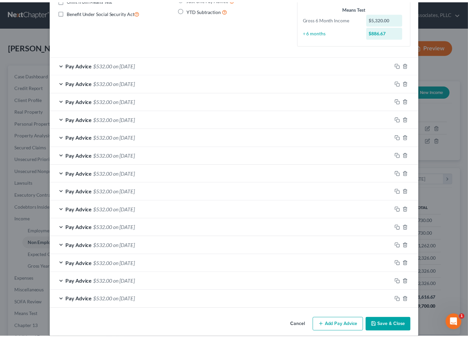
scroll to position [91, 0]
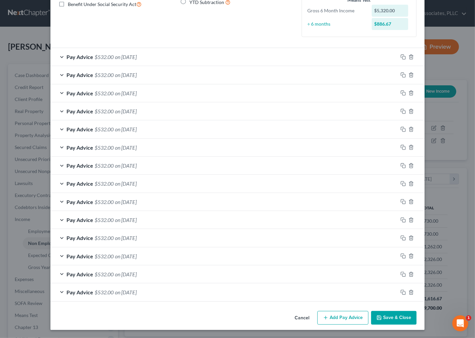
click at [390, 320] on button "Save & Close" at bounding box center [393, 318] width 45 height 14
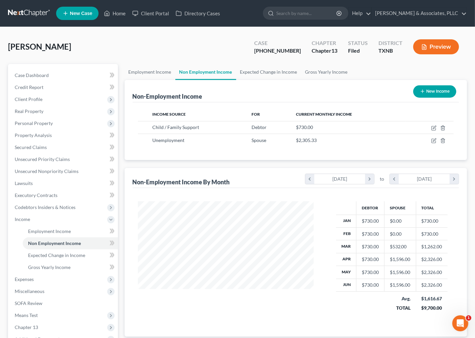
scroll to position [333704, 333635]
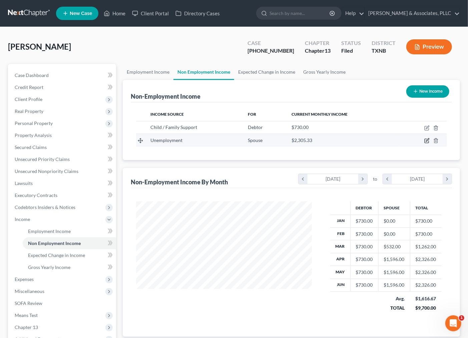
click at [429, 141] on icon "button" at bounding box center [427, 141] width 4 height 4
select select "0"
select select "3"
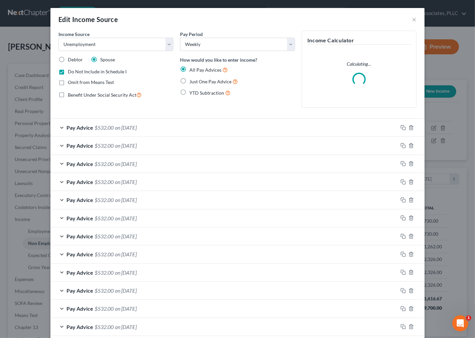
scroll to position [120, 192]
click at [93, 72] on span "Do Not Include in Schedule I" at bounding box center [97, 72] width 59 height 6
click at [75, 72] on input "Do Not Include in Schedule I" at bounding box center [72, 70] width 4 height 4
checkbox input "false"
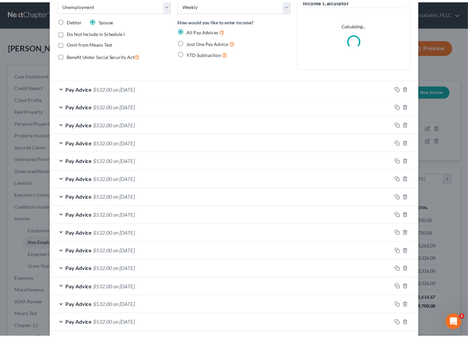
scroll to position [71, 0]
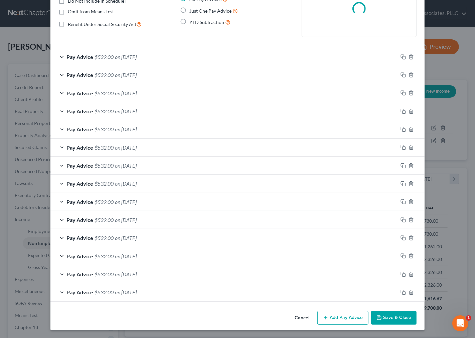
click at [379, 309] on div "Edit Income Source × Income Source * Select Unemployment Disability (from emplo…" at bounding box center [237, 133] width 374 height 393
click at [381, 319] on button "Save & Close" at bounding box center [393, 318] width 45 height 14
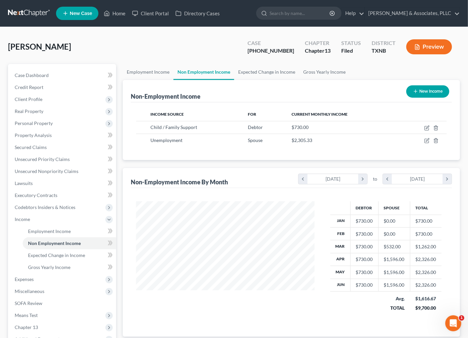
scroll to position [333704, 333635]
